Goal: Transaction & Acquisition: Book appointment/travel/reservation

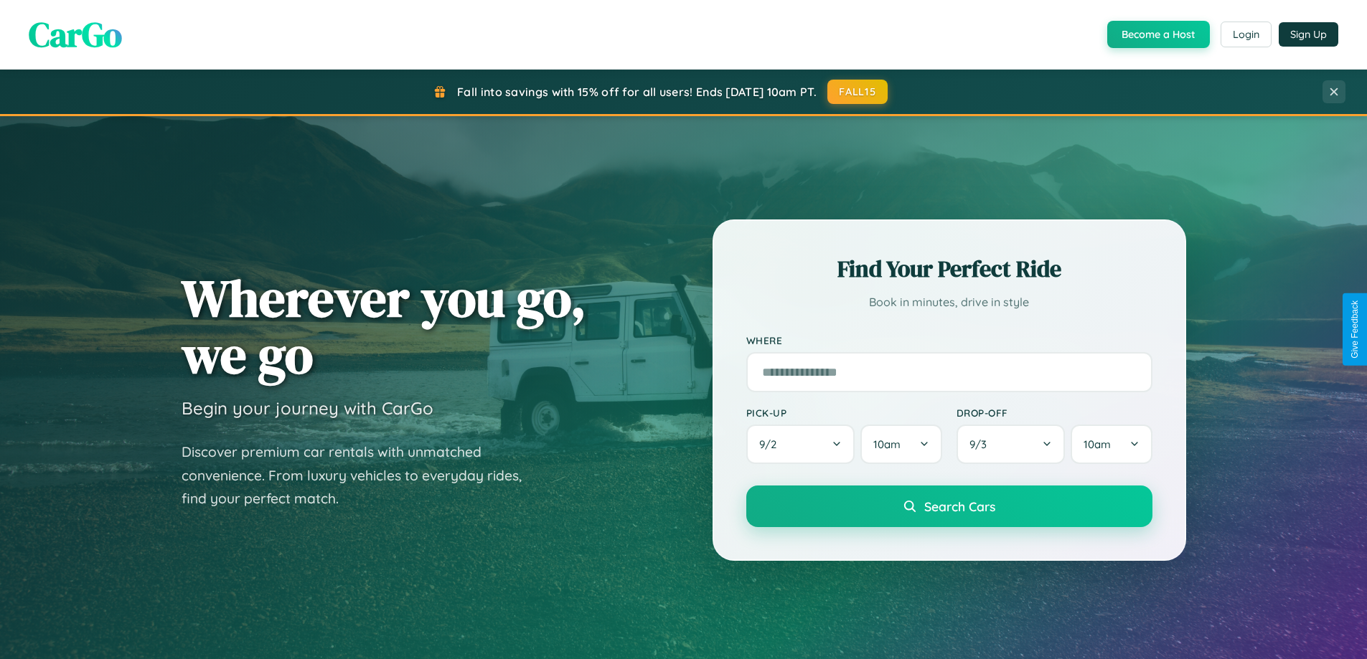
scroll to position [619, 0]
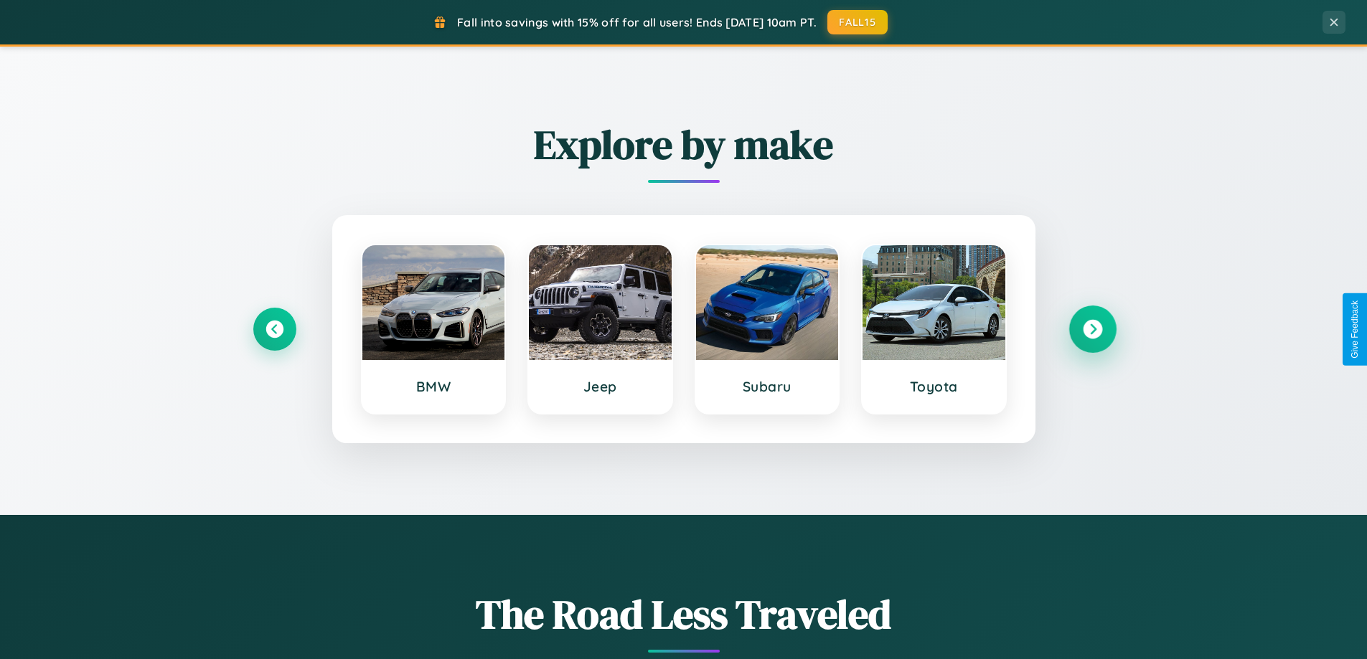
click at [1092, 329] on icon at bounding box center [1092, 329] width 19 height 19
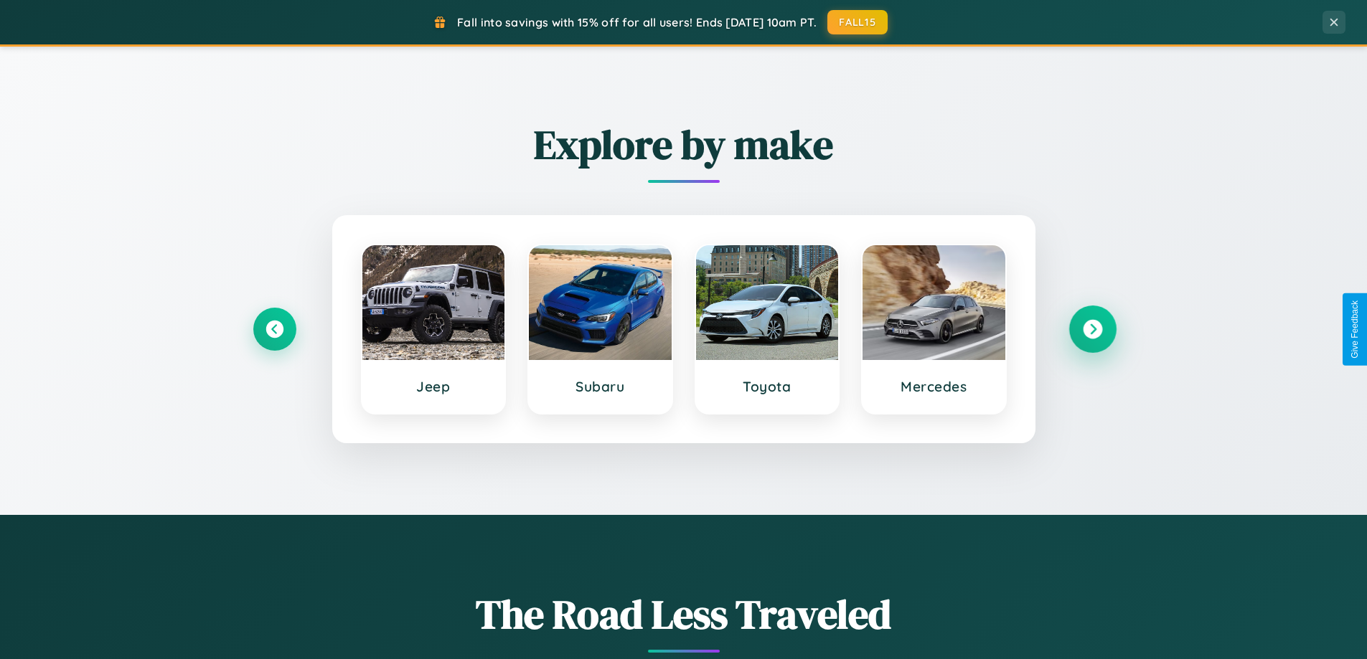
click at [1092, 329] on icon at bounding box center [1092, 329] width 19 height 19
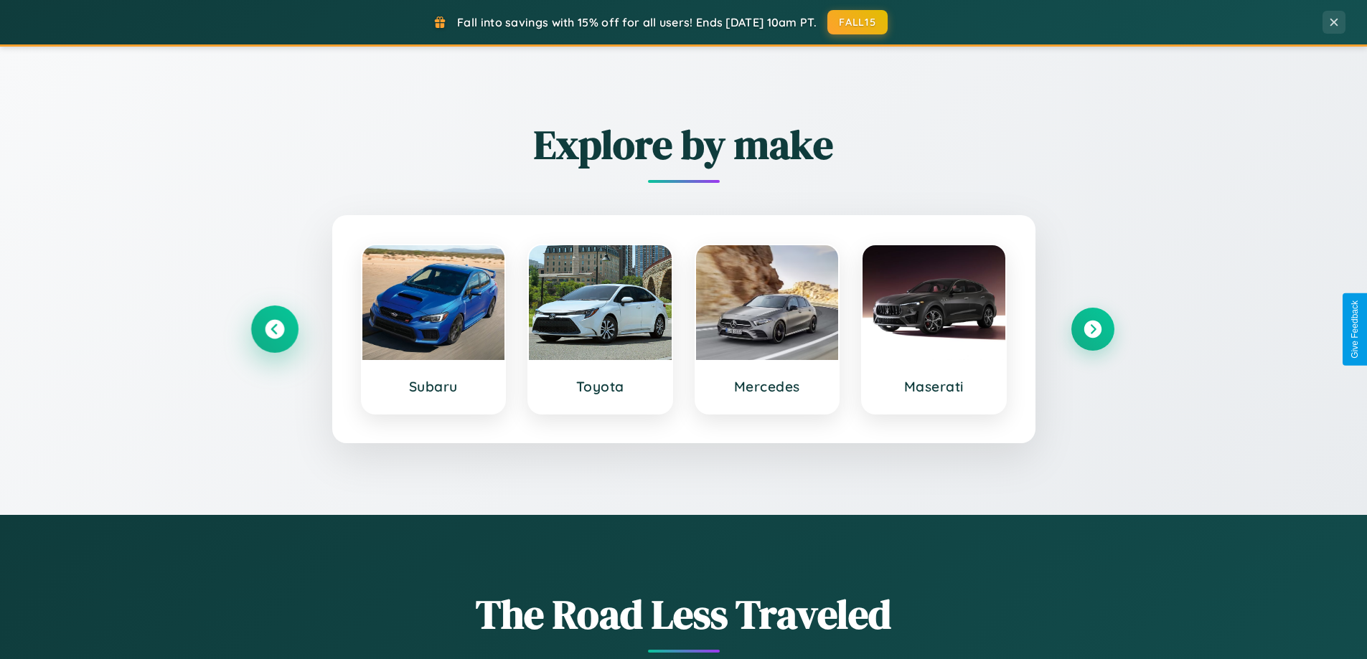
click at [274, 329] on icon at bounding box center [274, 329] width 19 height 19
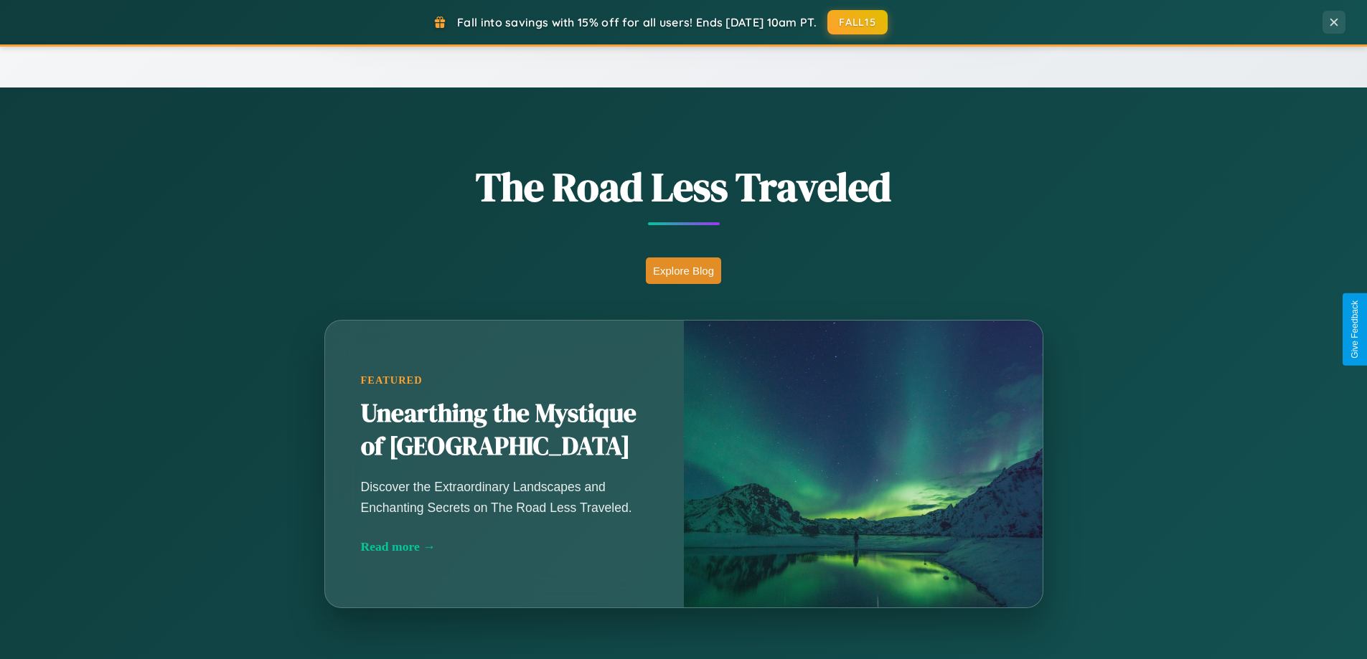
scroll to position [2761, 0]
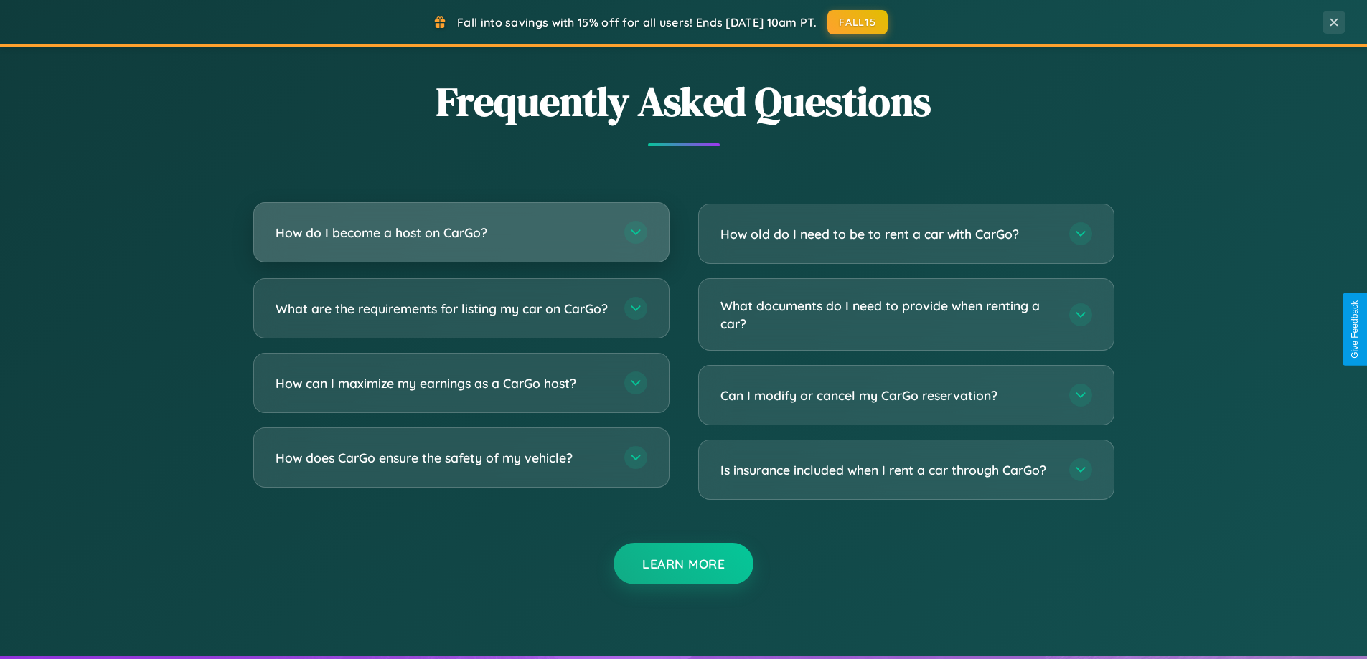
click at [461, 233] on h3 "How do I become a host on CarGo?" at bounding box center [443, 233] width 334 height 18
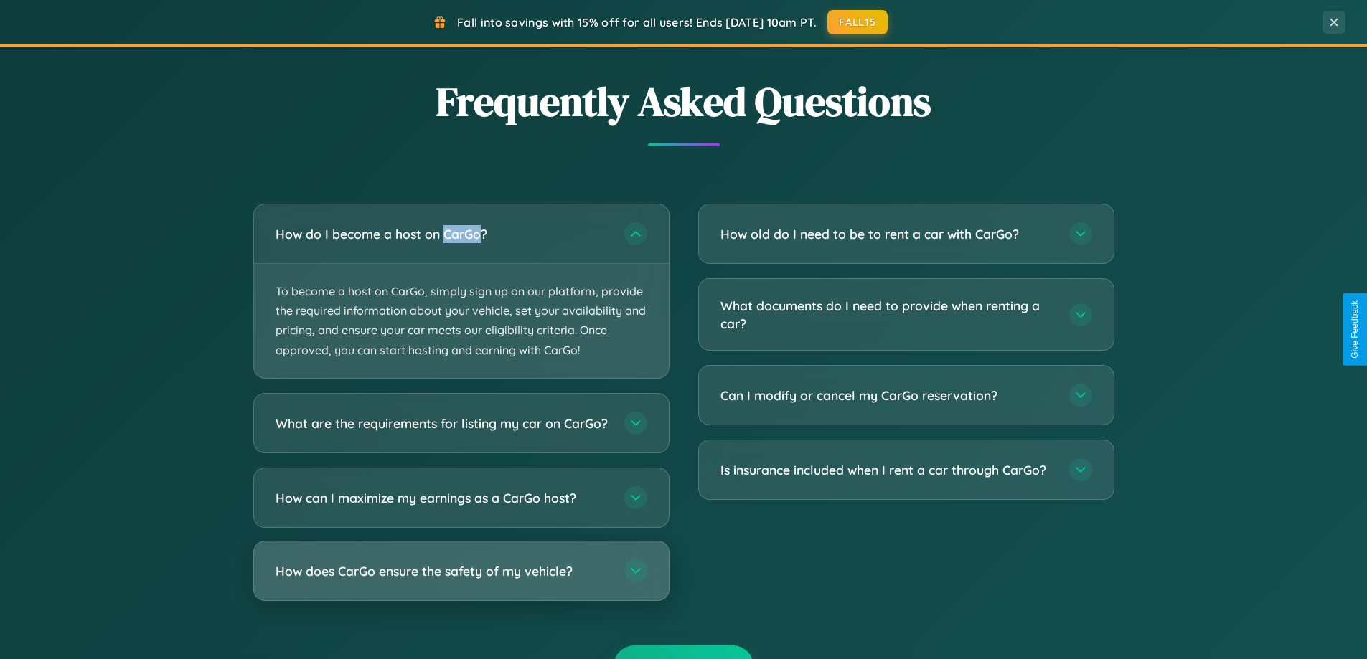
click at [461, 580] on h3 "How does CarGo ensure the safety of my vehicle?" at bounding box center [443, 571] width 334 height 18
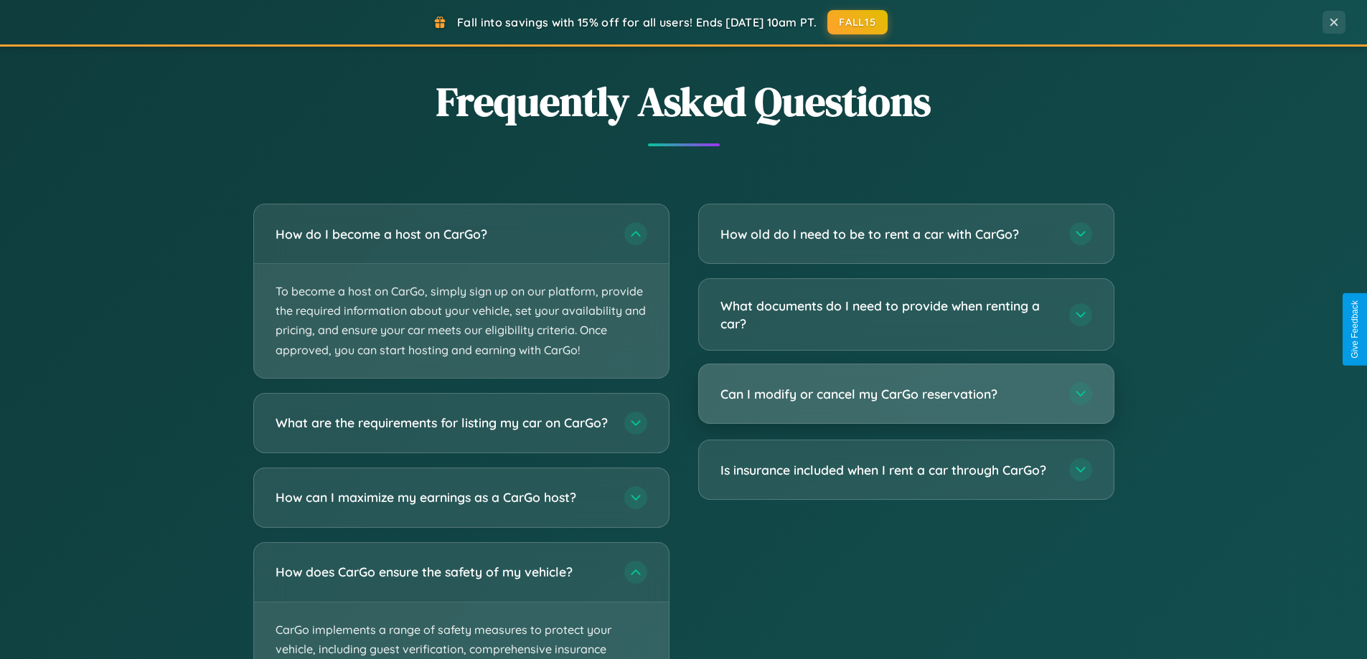
click at [906, 395] on h3 "Can I modify or cancel my CarGo reservation?" at bounding box center [887, 394] width 334 height 18
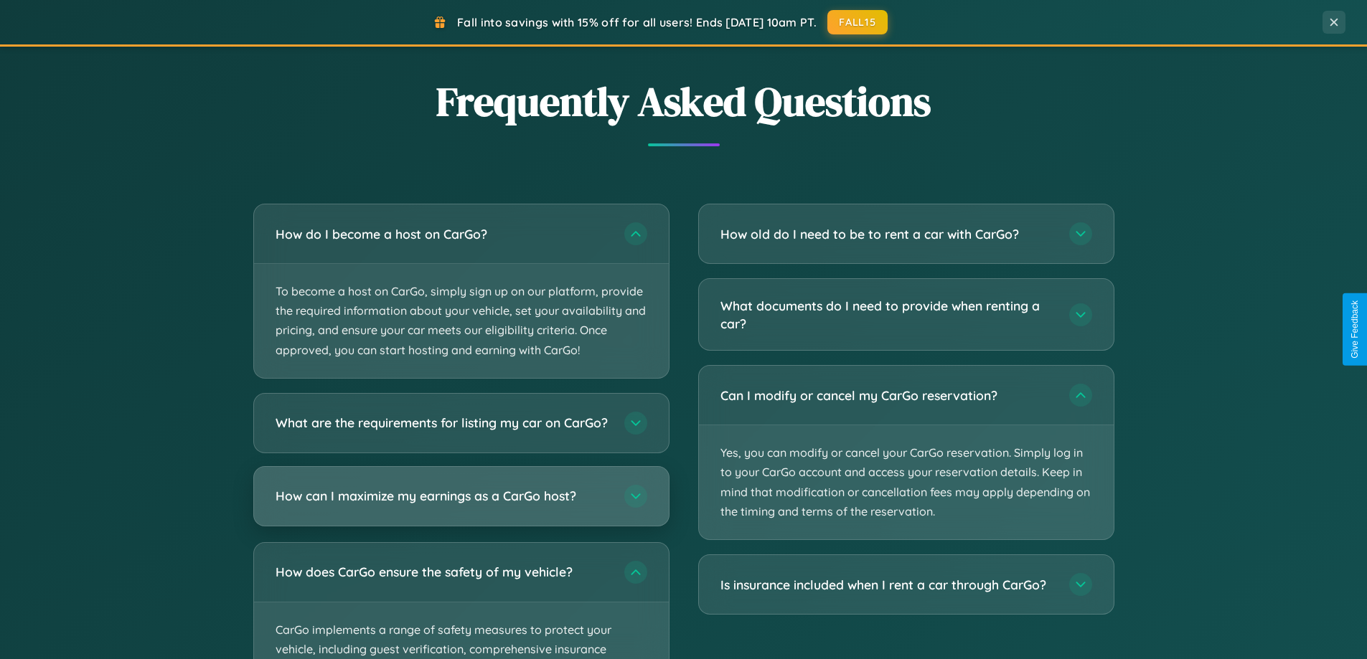
click at [461, 505] on h3 "How can I maximize my earnings as a CarGo host?" at bounding box center [443, 496] width 334 height 18
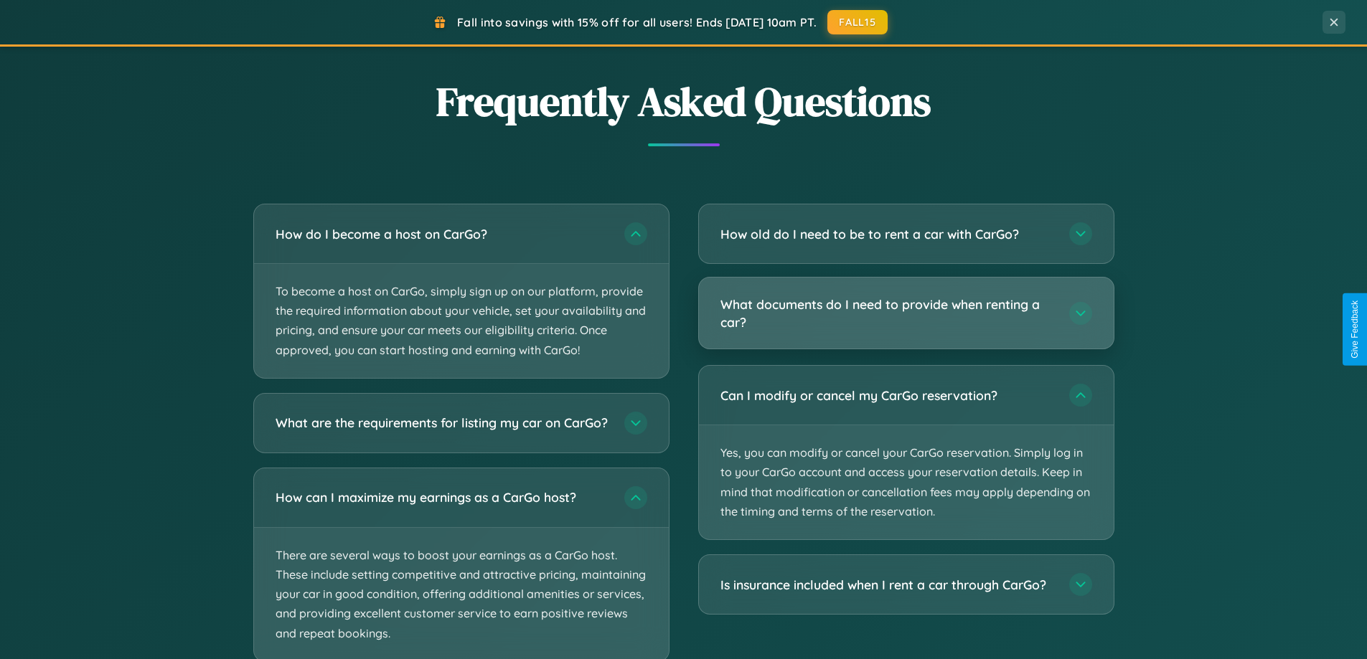
click at [906, 313] on h3 "What documents do I need to provide when renting a car?" at bounding box center [887, 313] width 334 height 35
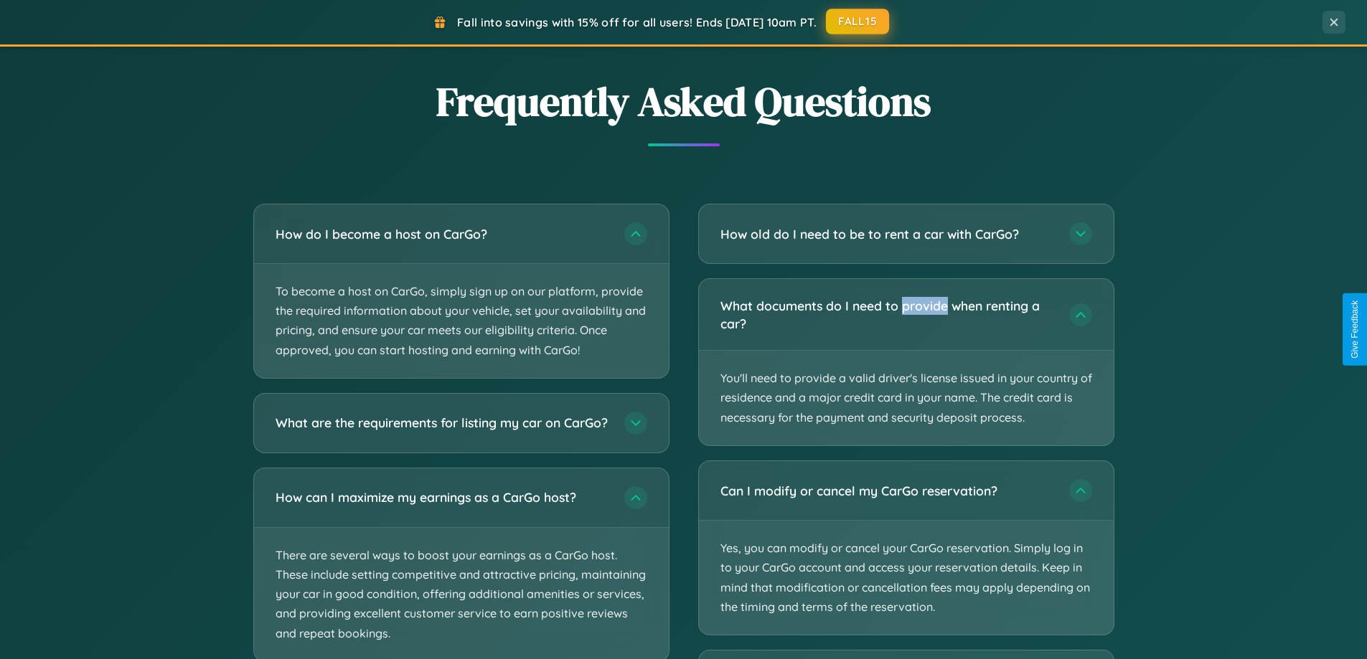
click at [858, 22] on button "FALL15" at bounding box center [857, 22] width 63 height 26
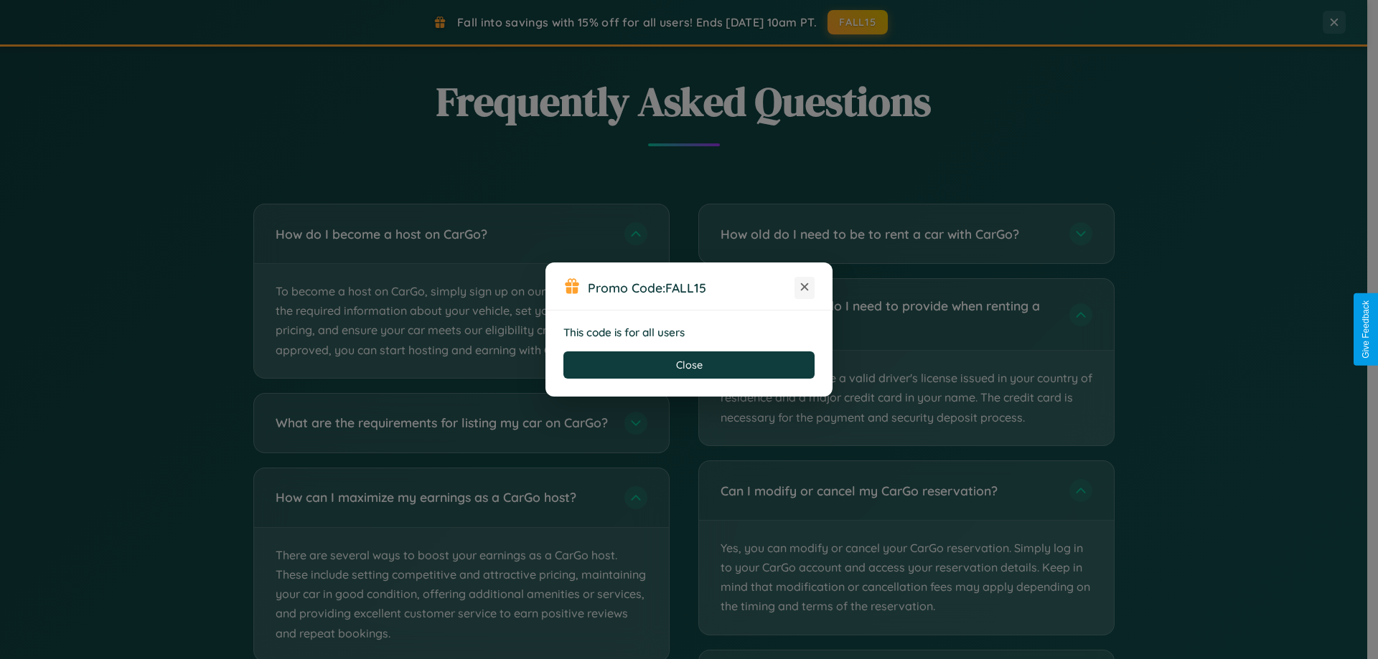
click at [804, 288] on icon at bounding box center [804, 287] width 14 height 14
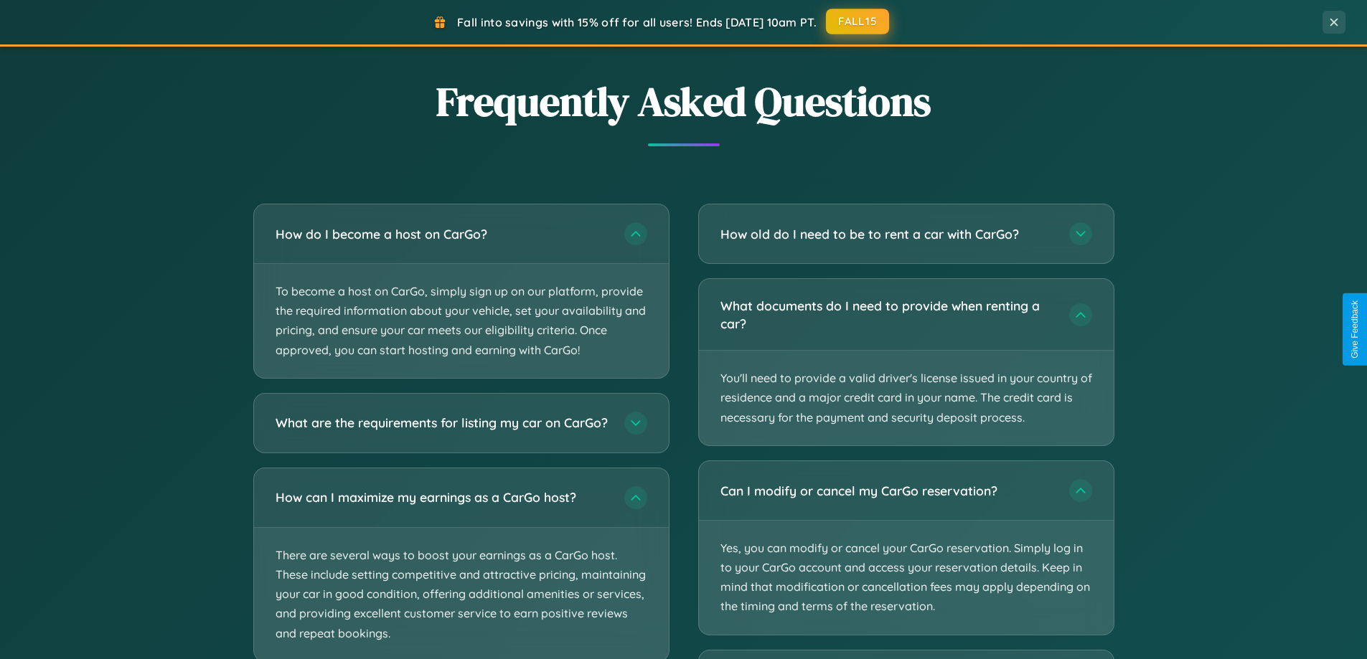
click at [858, 22] on button "FALL15" at bounding box center [857, 22] width 63 height 26
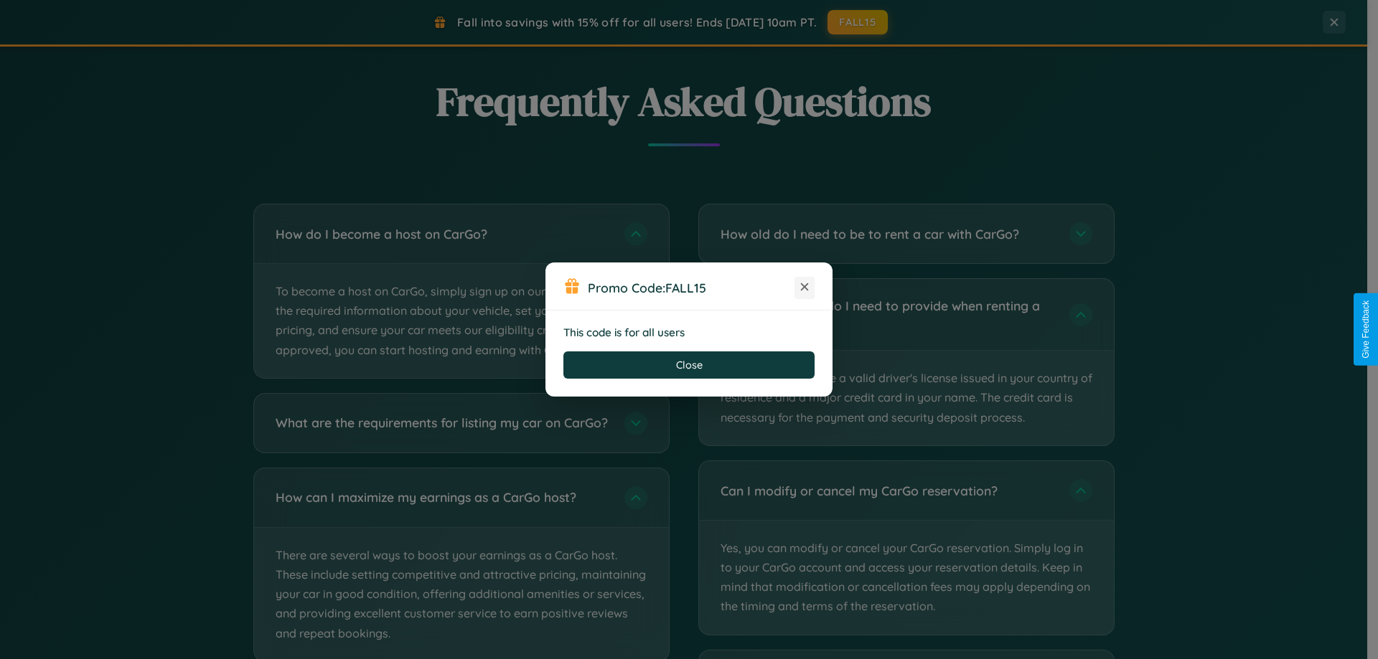
click at [804, 288] on icon at bounding box center [804, 287] width 14 height 14
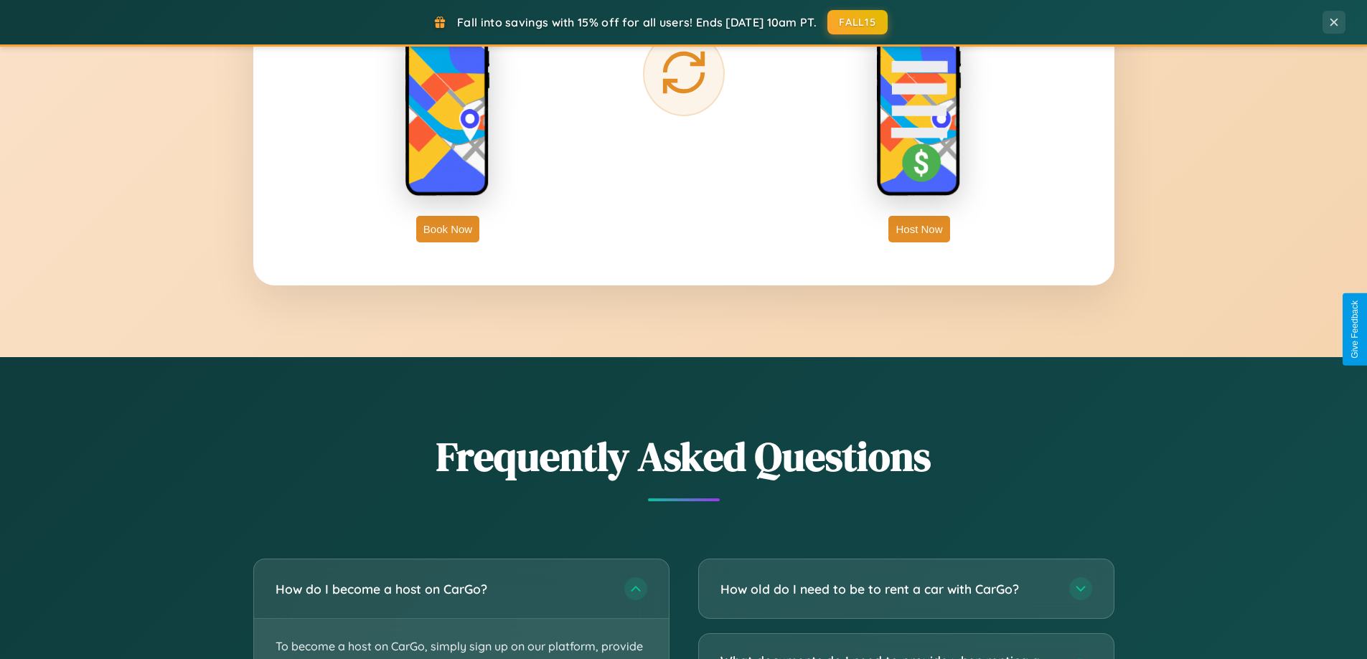
scroll to position [2306, 0]
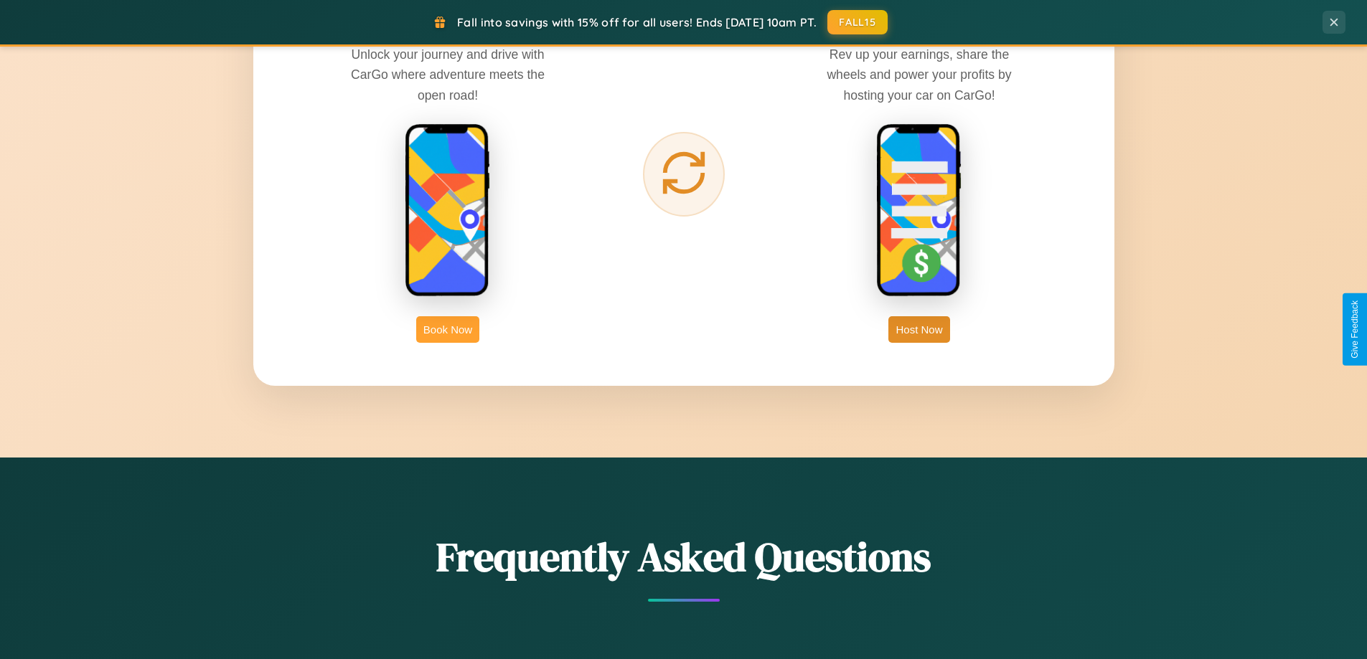
click at [448, 329] on button "Book Now" at bounding box center [447, 329] width 63 height 27
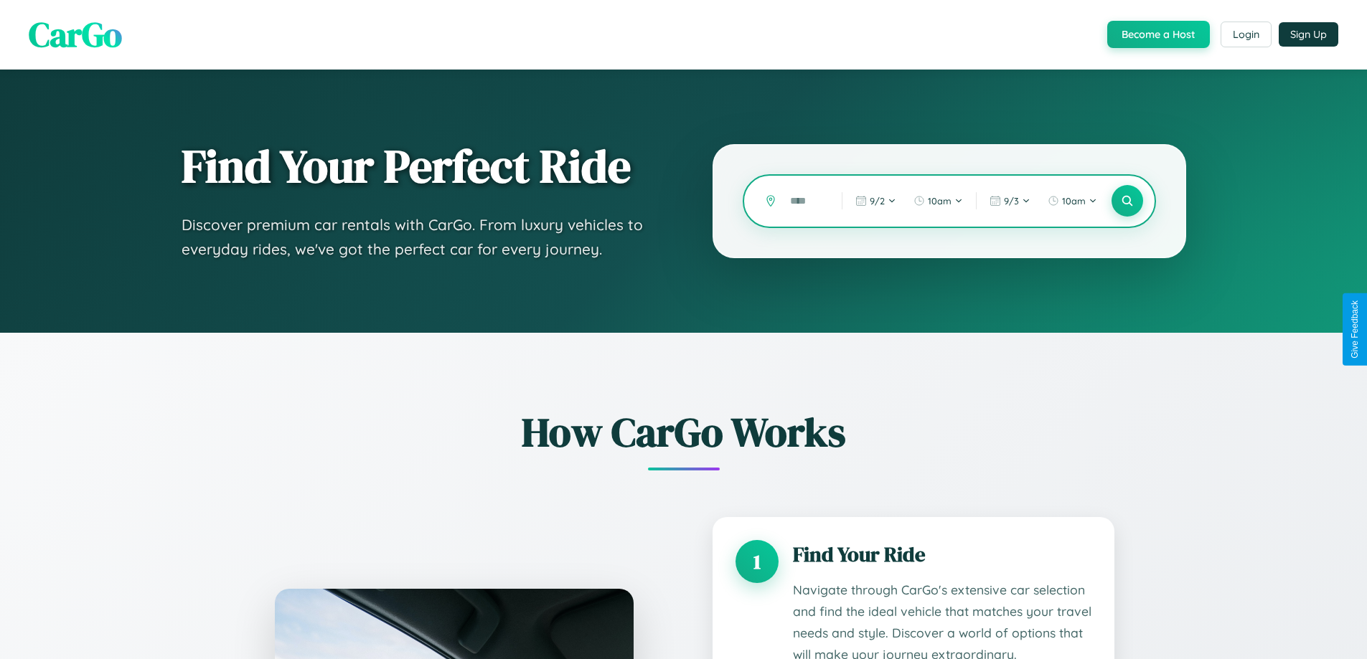
click at [805, 201] on input "text" at bounding box center [805, 201] width 44 height 25
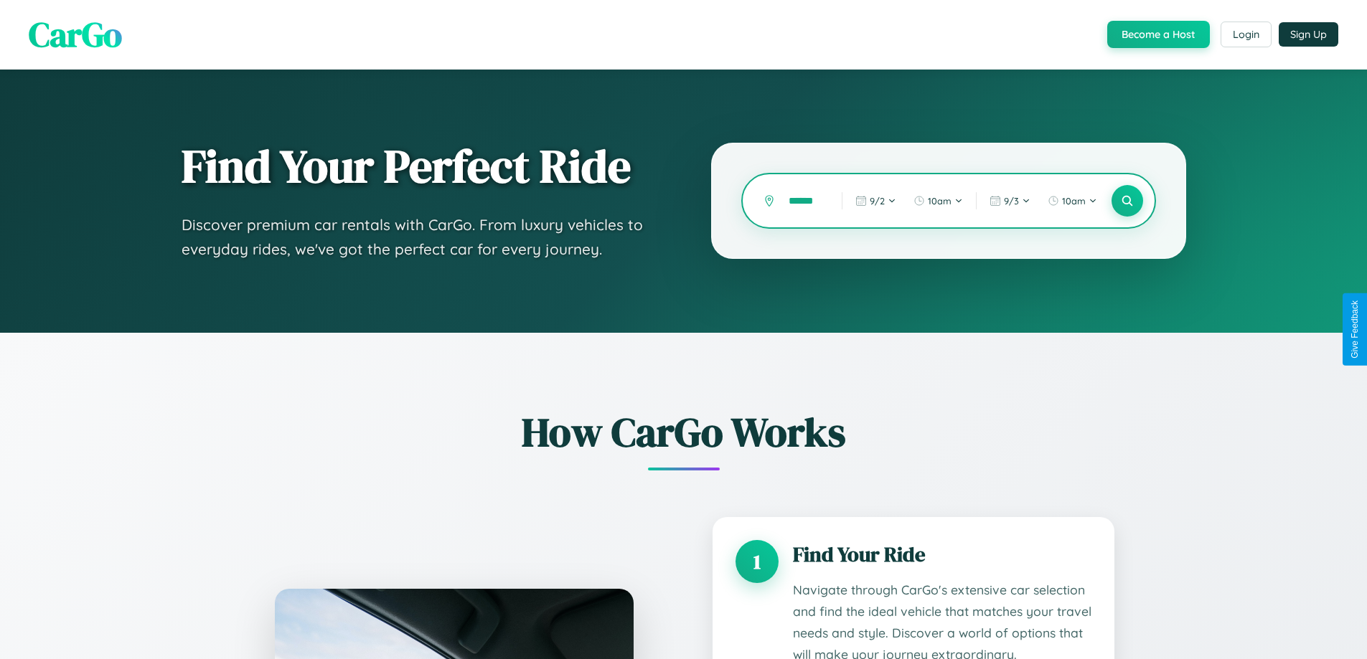
scroll to position [0, 7]
type input "******"
click at [1127, 201] on icon at bounding box center [1127, 201] width 14 height 14
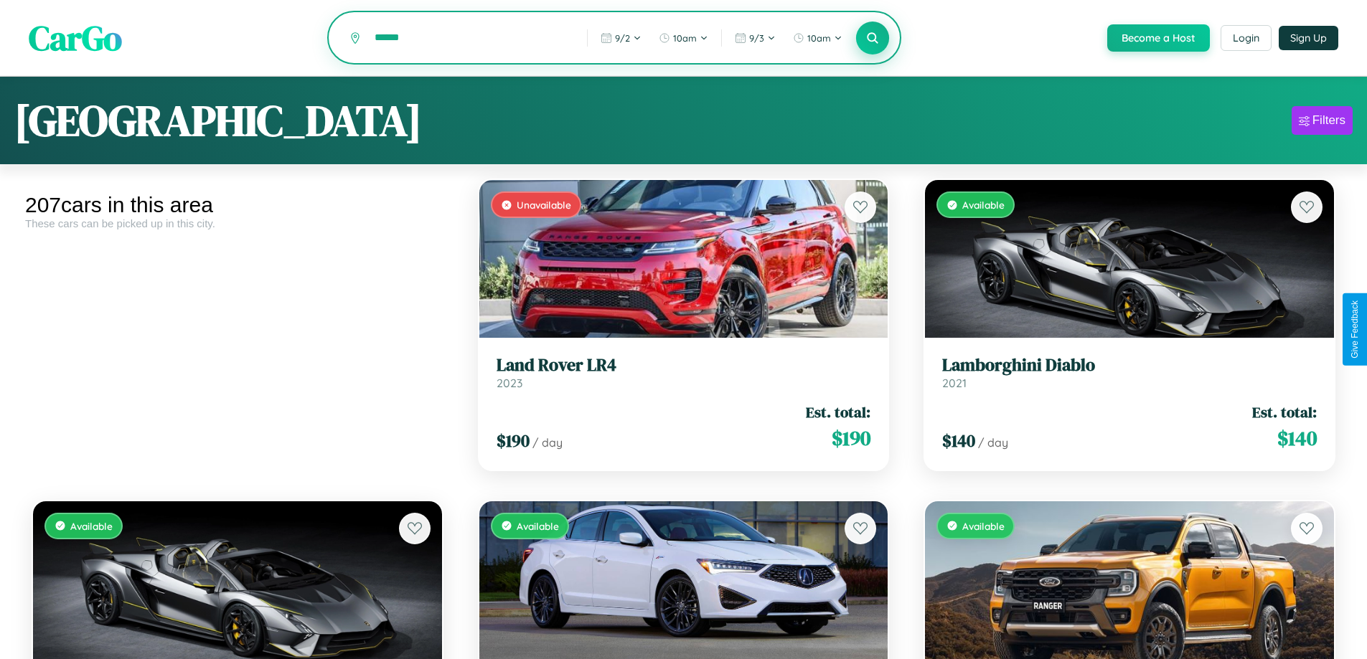
type input "******"
click at [872, 39] on icon at bounding box center [873, 38] width 14 height 14
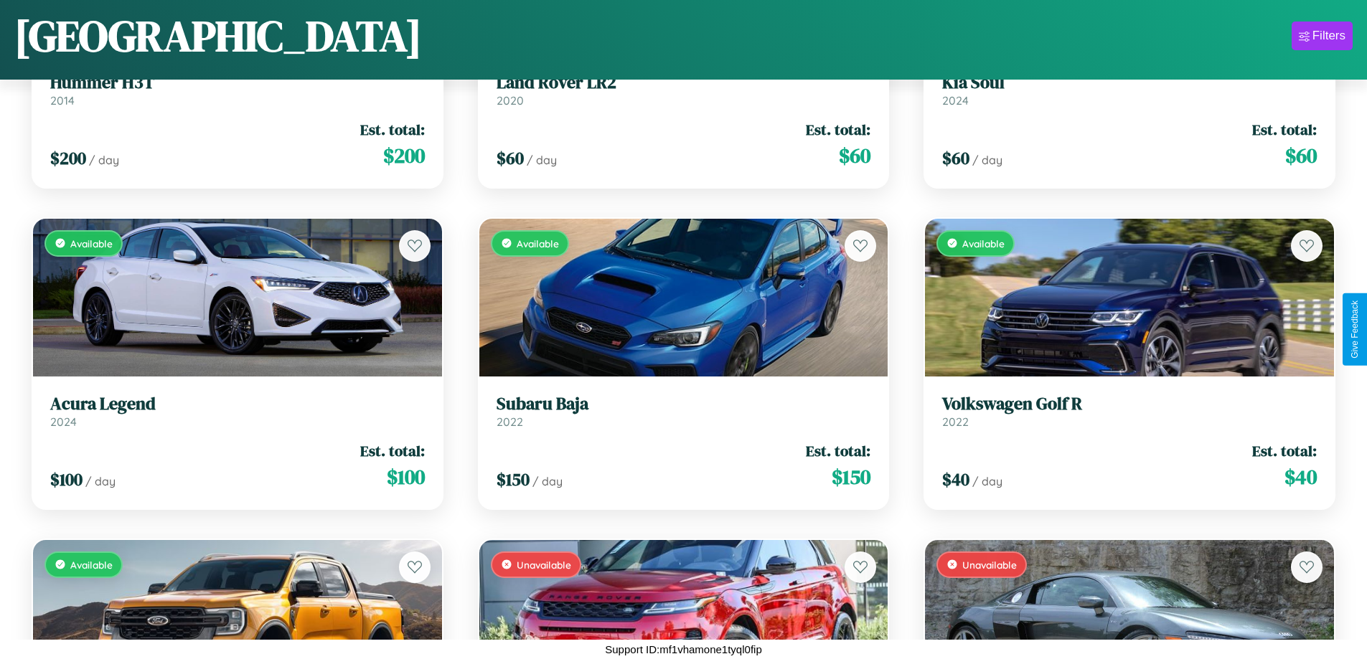
scroll to position [12413, 0]
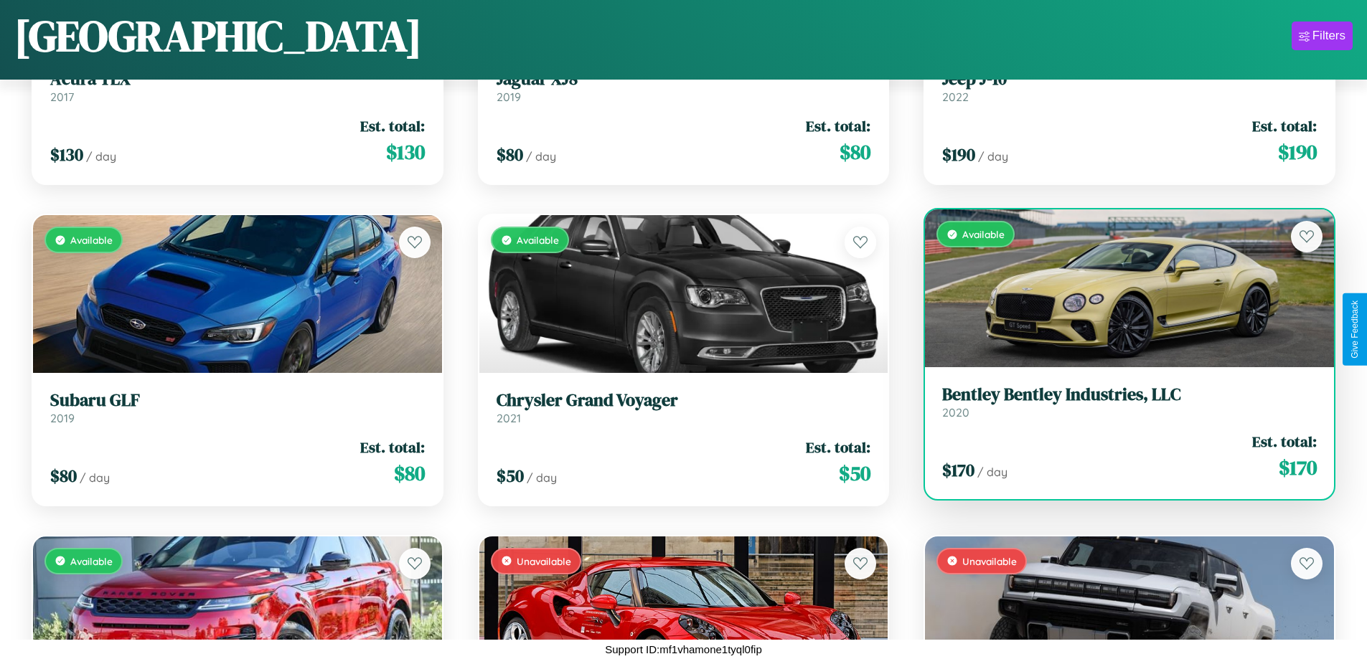
click at [1120, 408] on link "Bentley Bentley Industries, LLC 2020" at bounding box center [1129, 402] width 375 height 35
